Goal: Ask a question

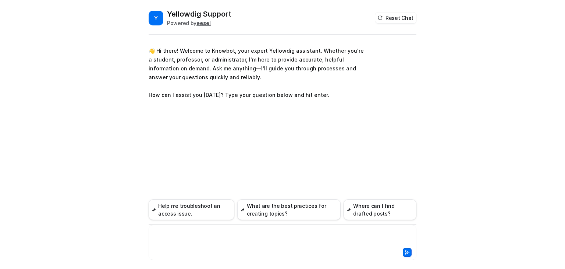
click at [231, 236] on div at bounding box center [283, 237] width 264 height 17
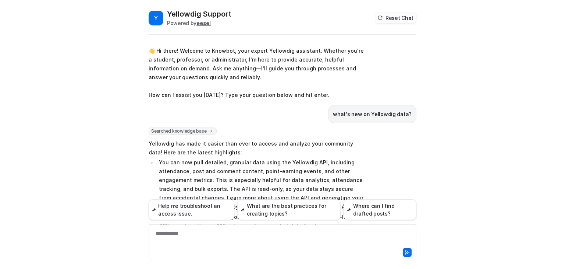
click at [395, 17] on button "Reset Chat" at bounding box center [396, 18] width 41 height 11
